Goal: Task Accomplishment & Management: Complete application form

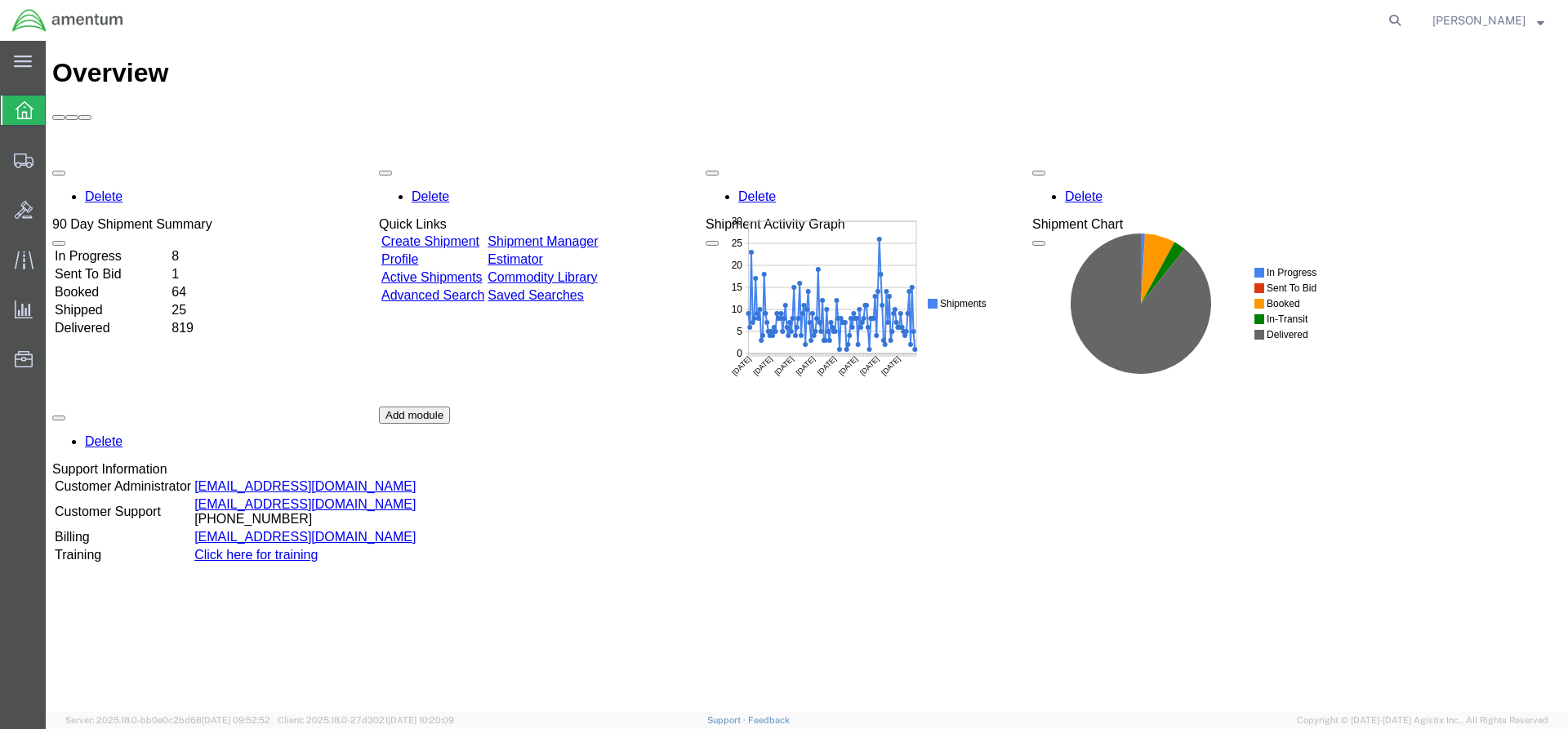
click at [122, 248] on td "In Progress" at bounding box center [111, 256] width 115 height 17
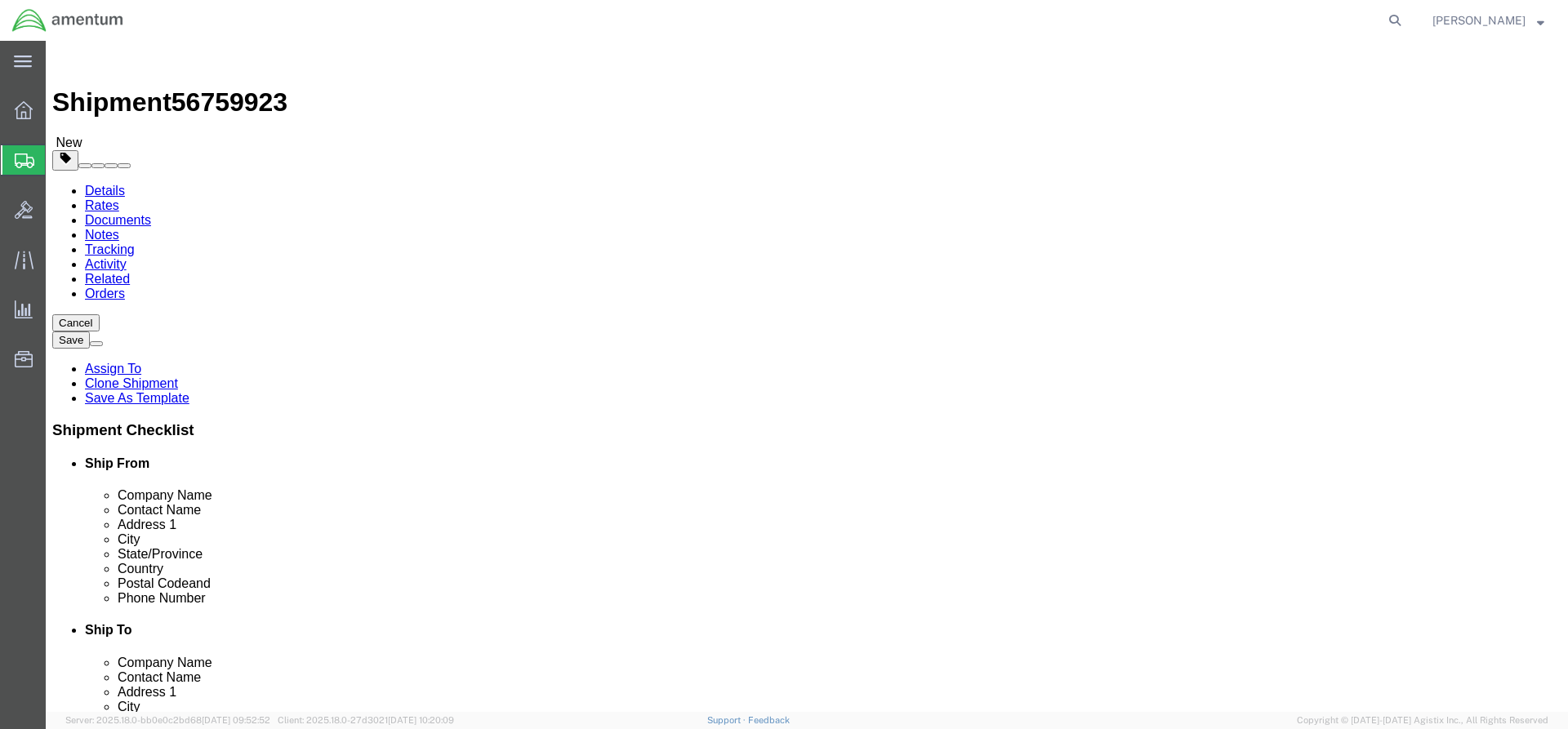
select select
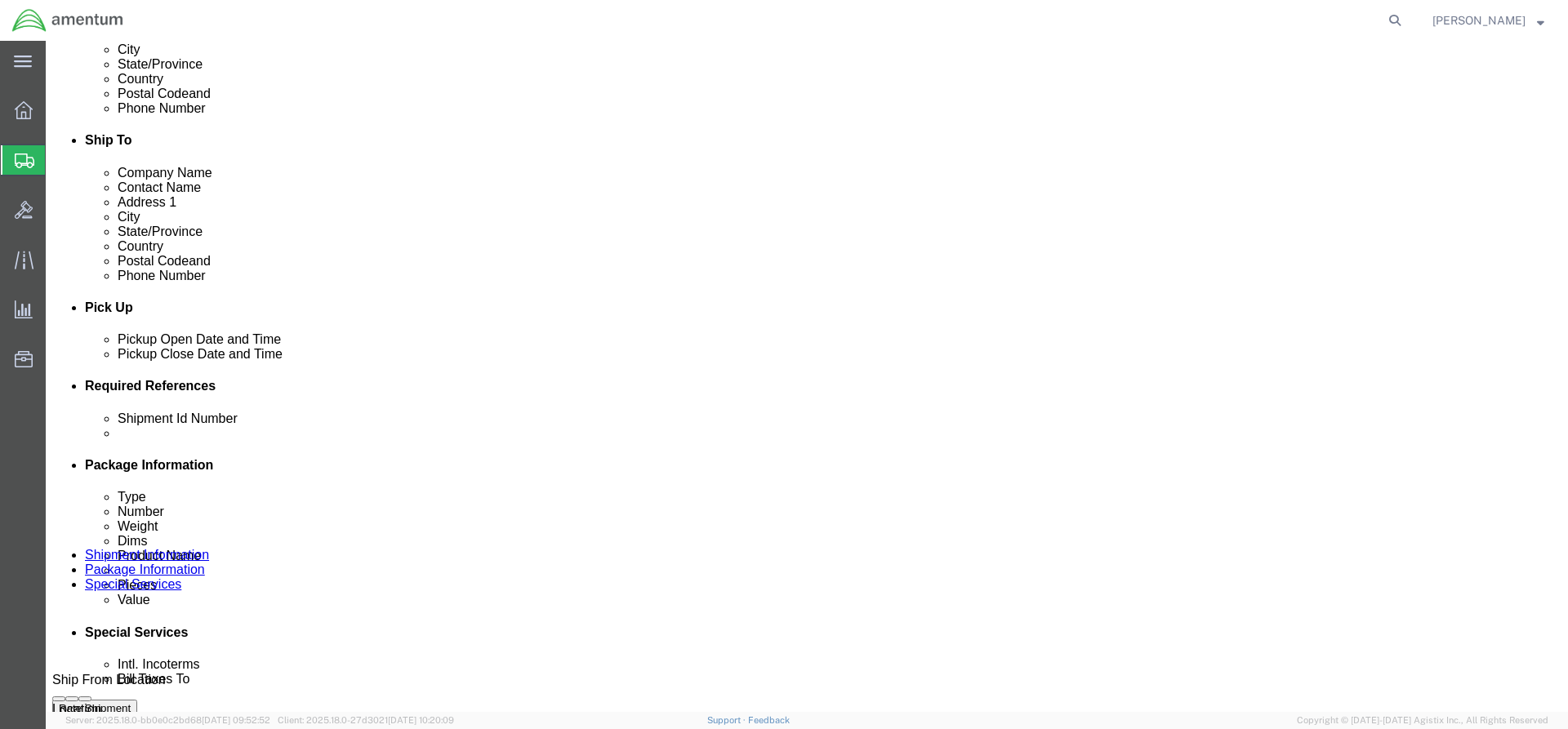
scroll to position [731, 0]
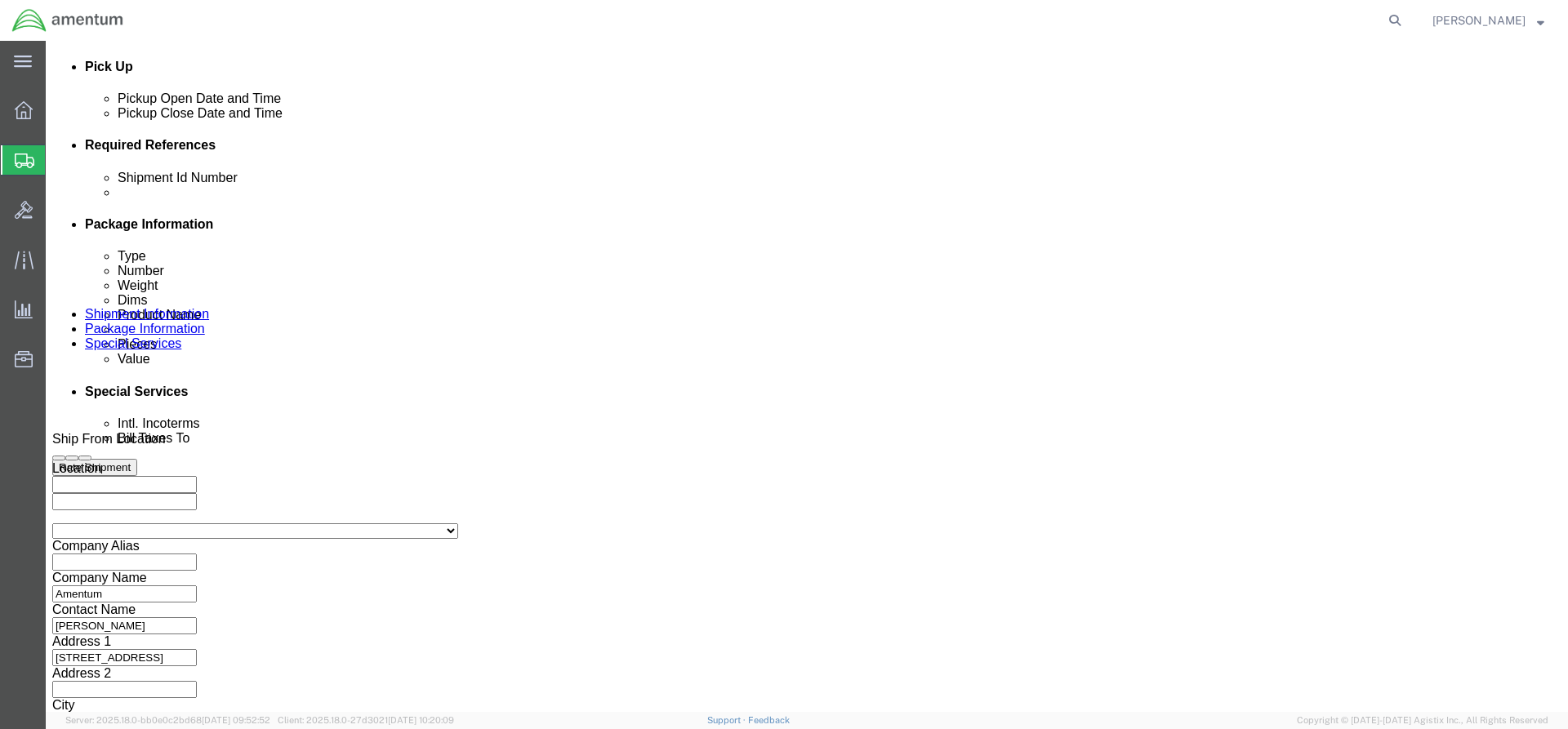
click icon
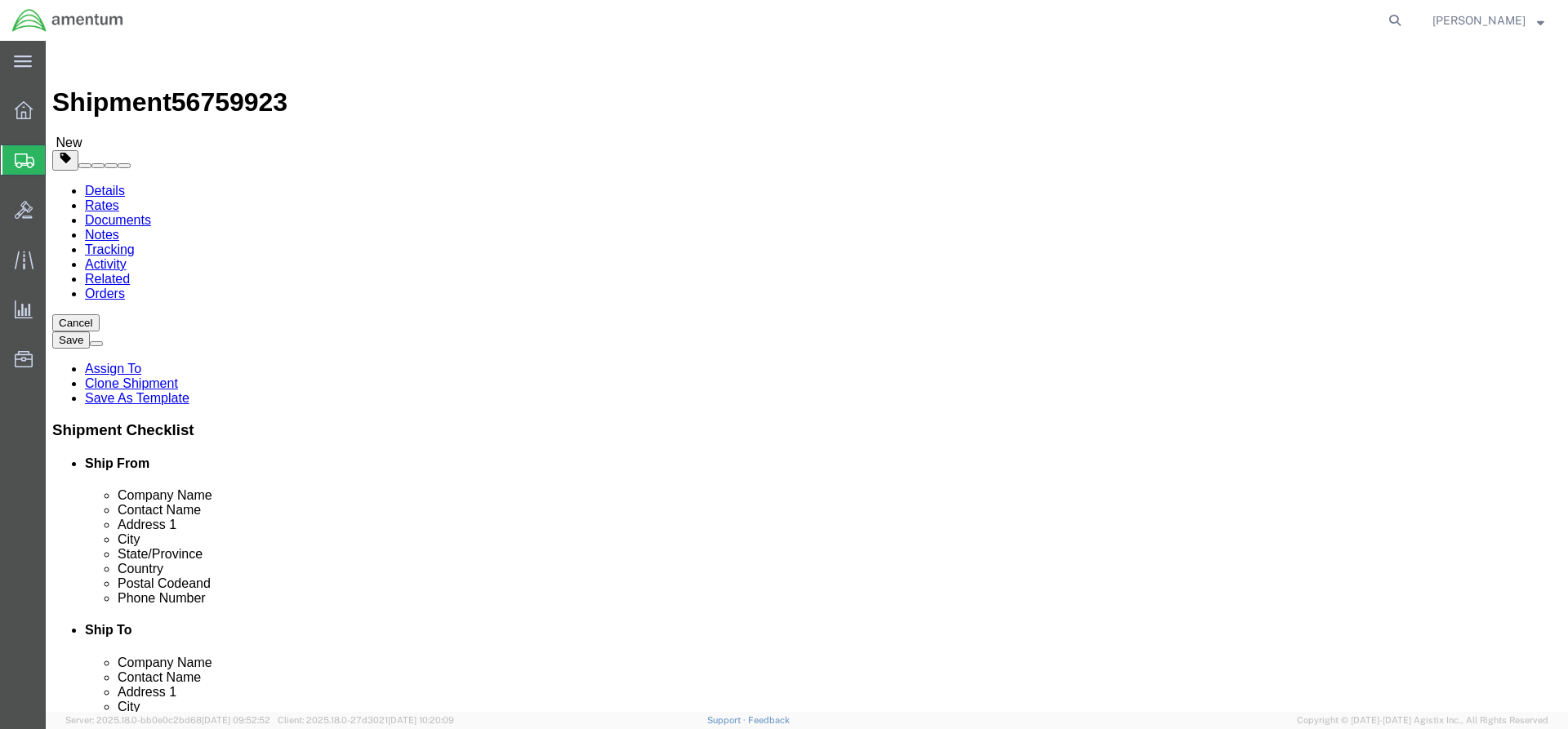
select select "ENV"
type input "9.50"
type input "12.50"
type input "0.25"
type input "1"
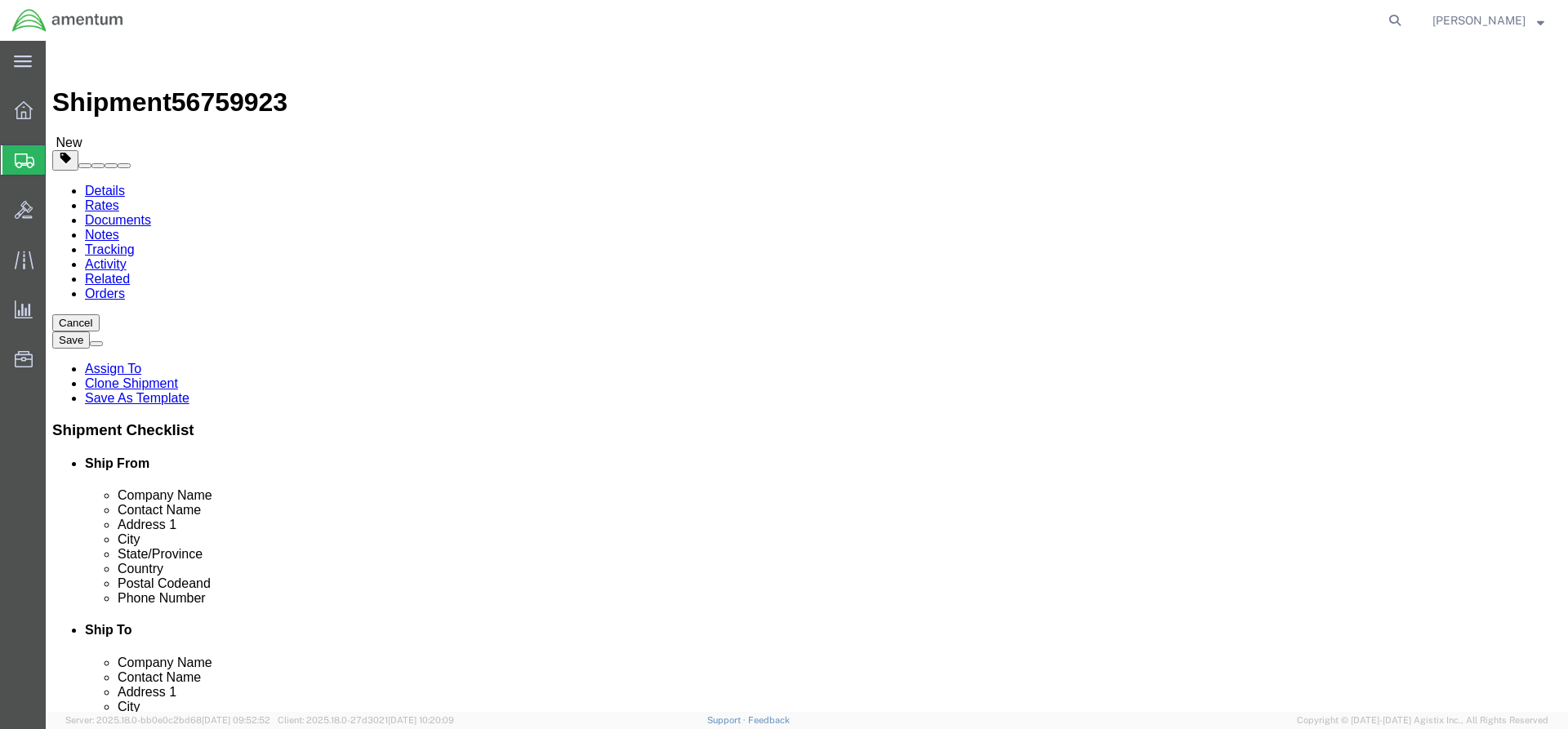
click div "Previous Continue"
click link "Add Content"
